Goal: Information Seeking & Learning: Find specific fact

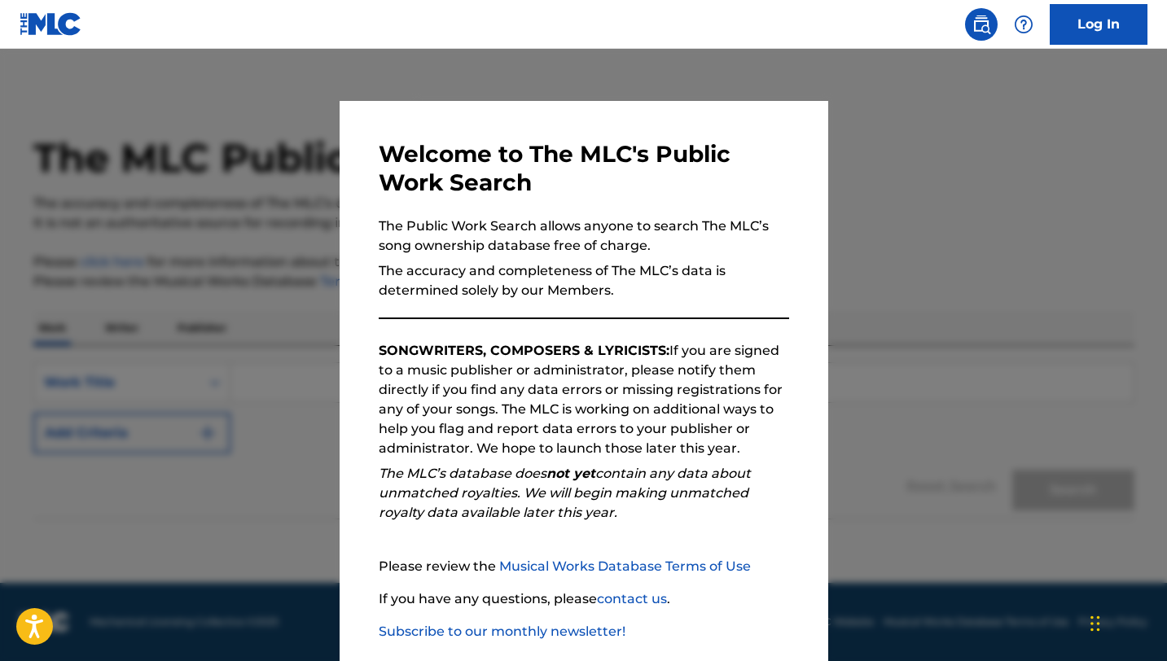
scroll to position [84, 0]
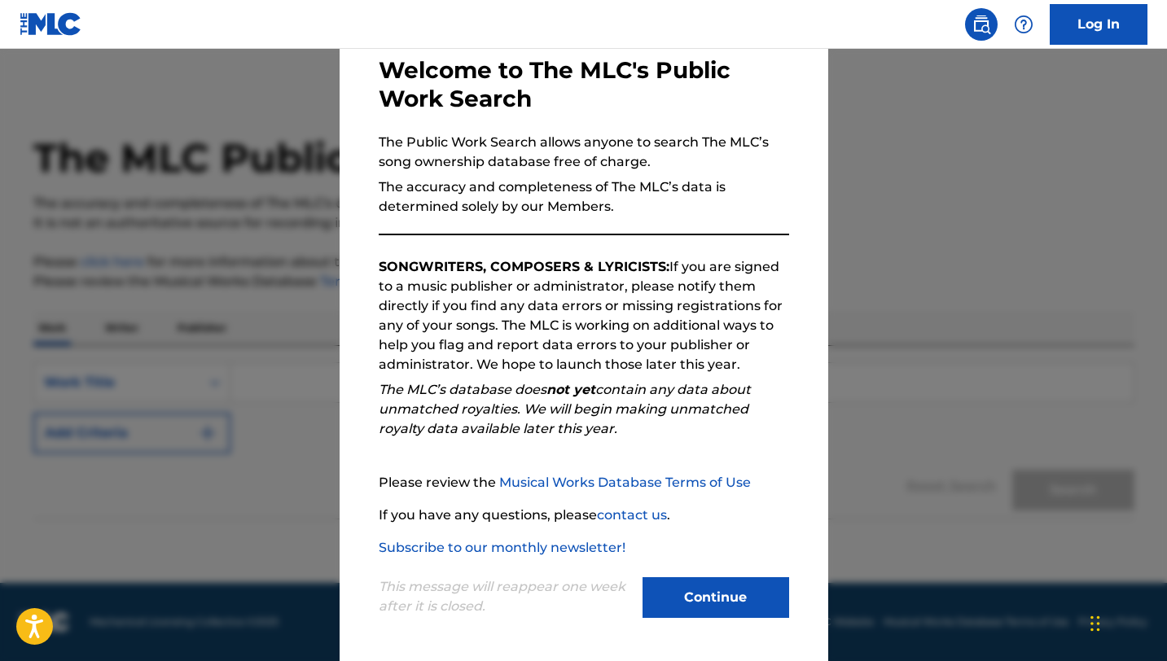
click at [700, 592] on button "Continue" at bounding box center [716, 597] width 147 height 41
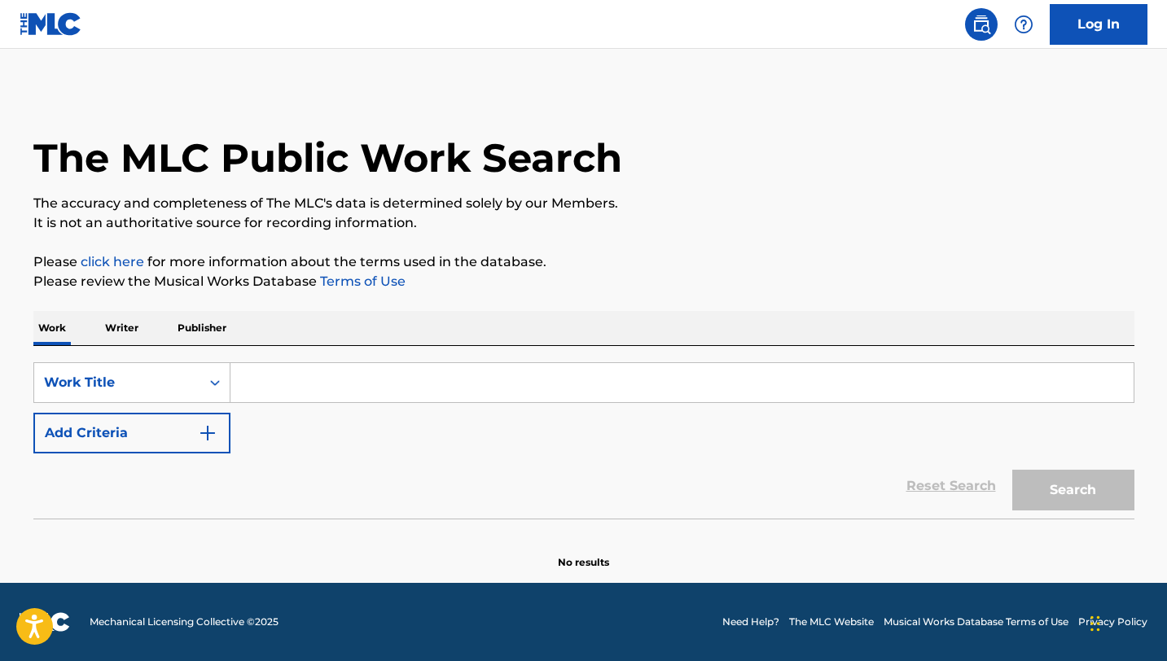
click at [619, 371] on input "Search Form" at bounding box center [681, 382] width 903 height 39
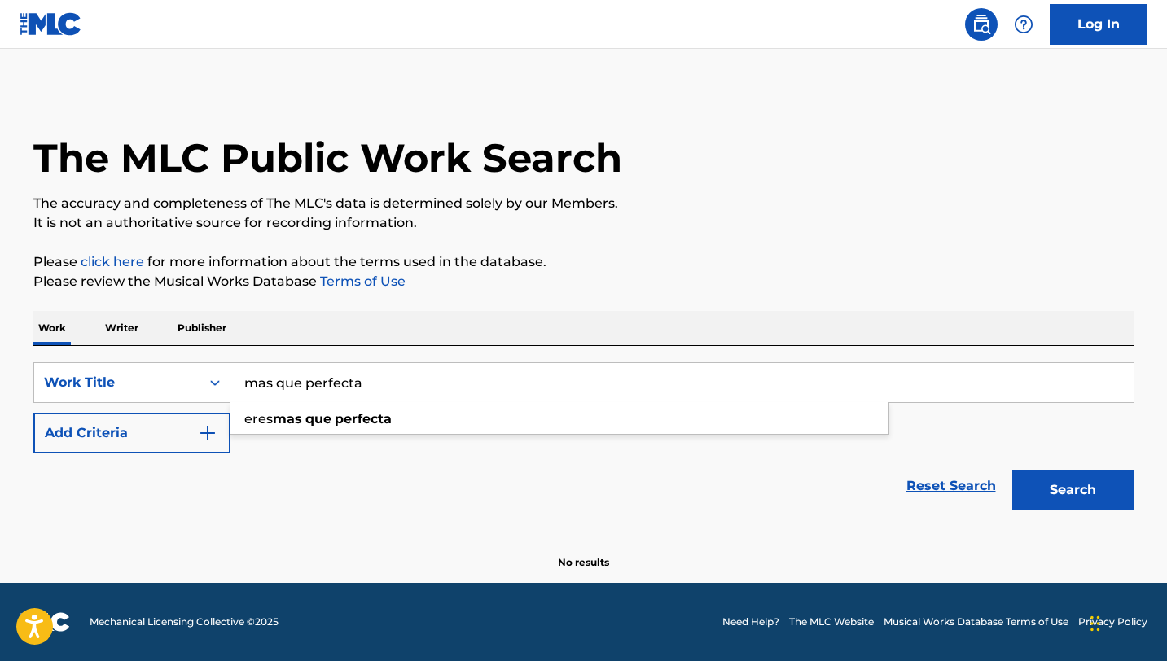
type input "mas que perfecta"
click at [1012, 470] on button "Search" at bounding box center [1073, 490] width 122 height 41
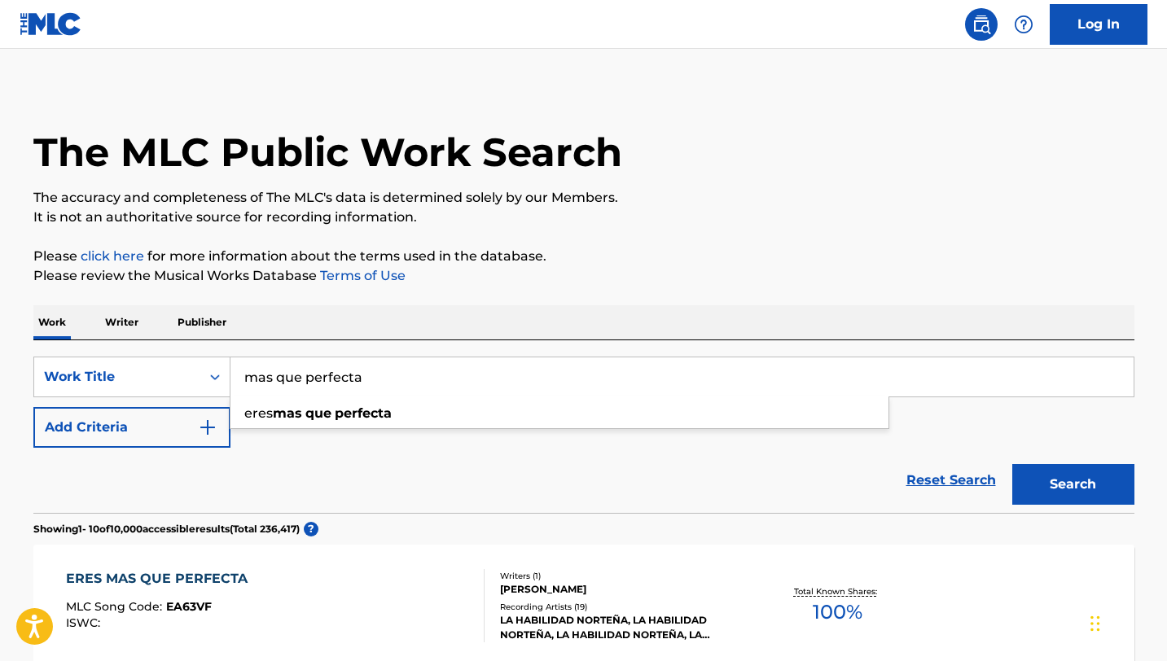
scroll to position [0, 0]
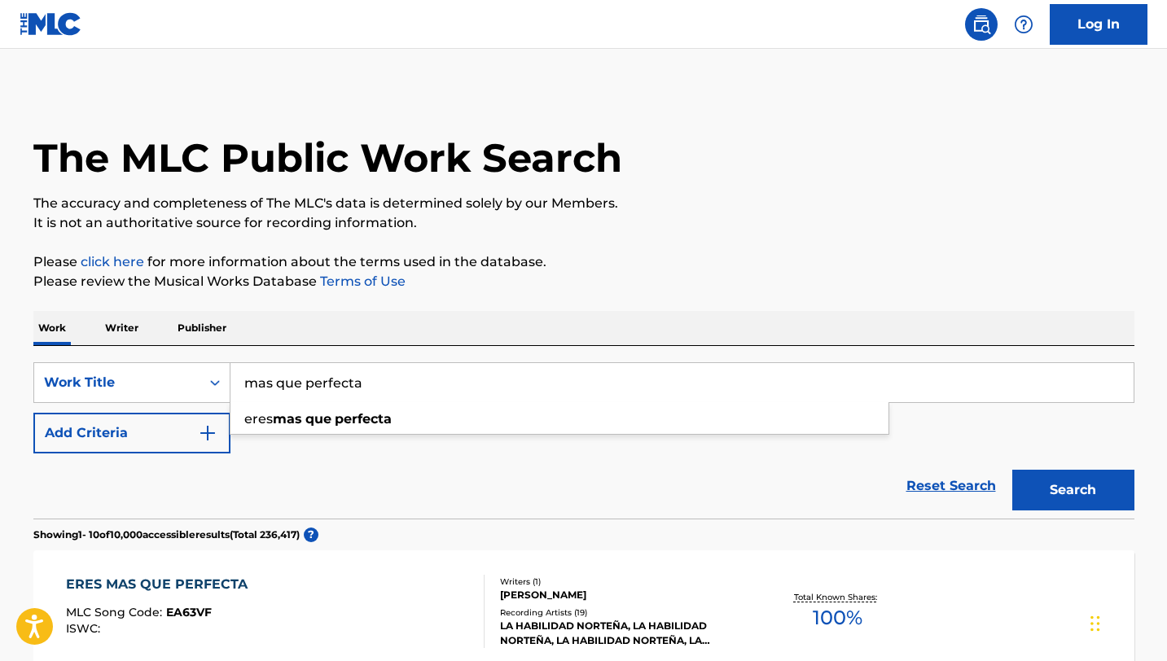
click at [186, 432] on button "Add Criteria" at bounding box center [131, 433] width 197 height 41
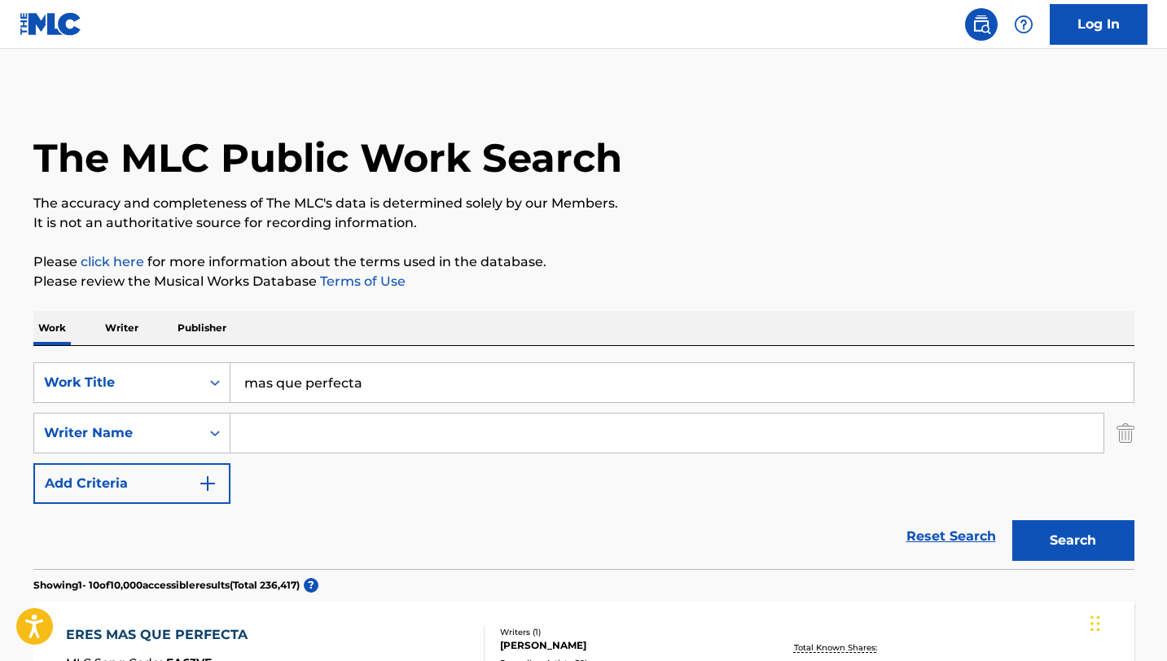
click at [352, 444] on input "Search Form" at bounding box center [666, 433] width 873 height 39
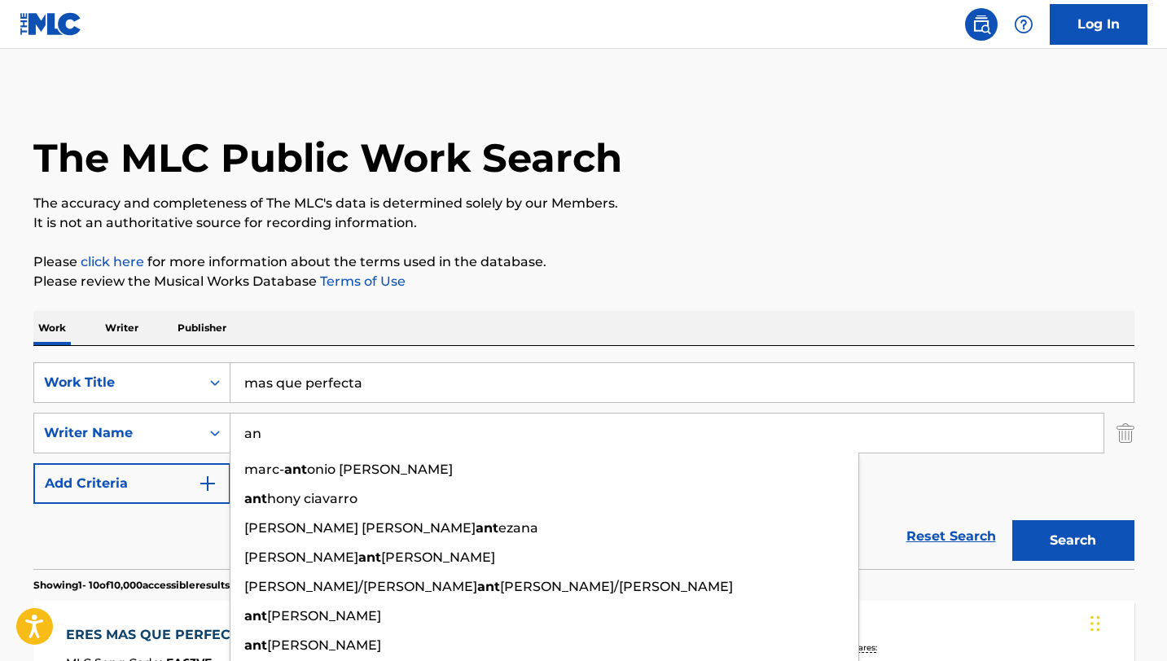
type input "a"
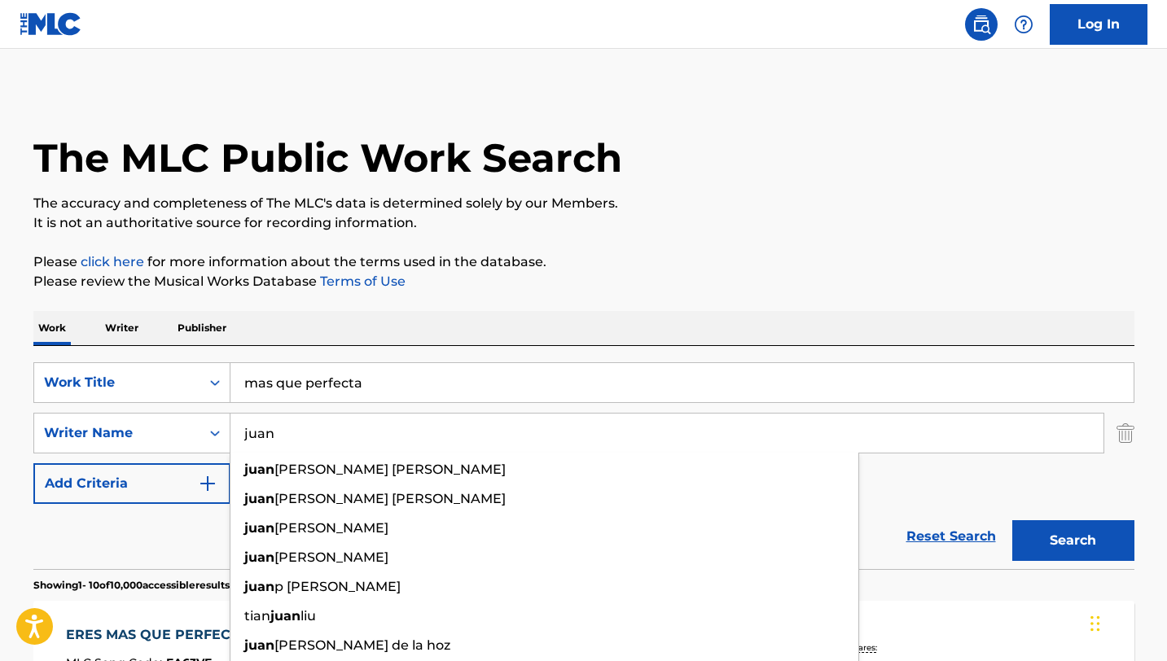
type input "juan"
click at [1012, 520] on button "Search" at bounding box center [1073, 540] width 122 height 41
